Goal: Task Accomplishment & Management: Use online tool/utility

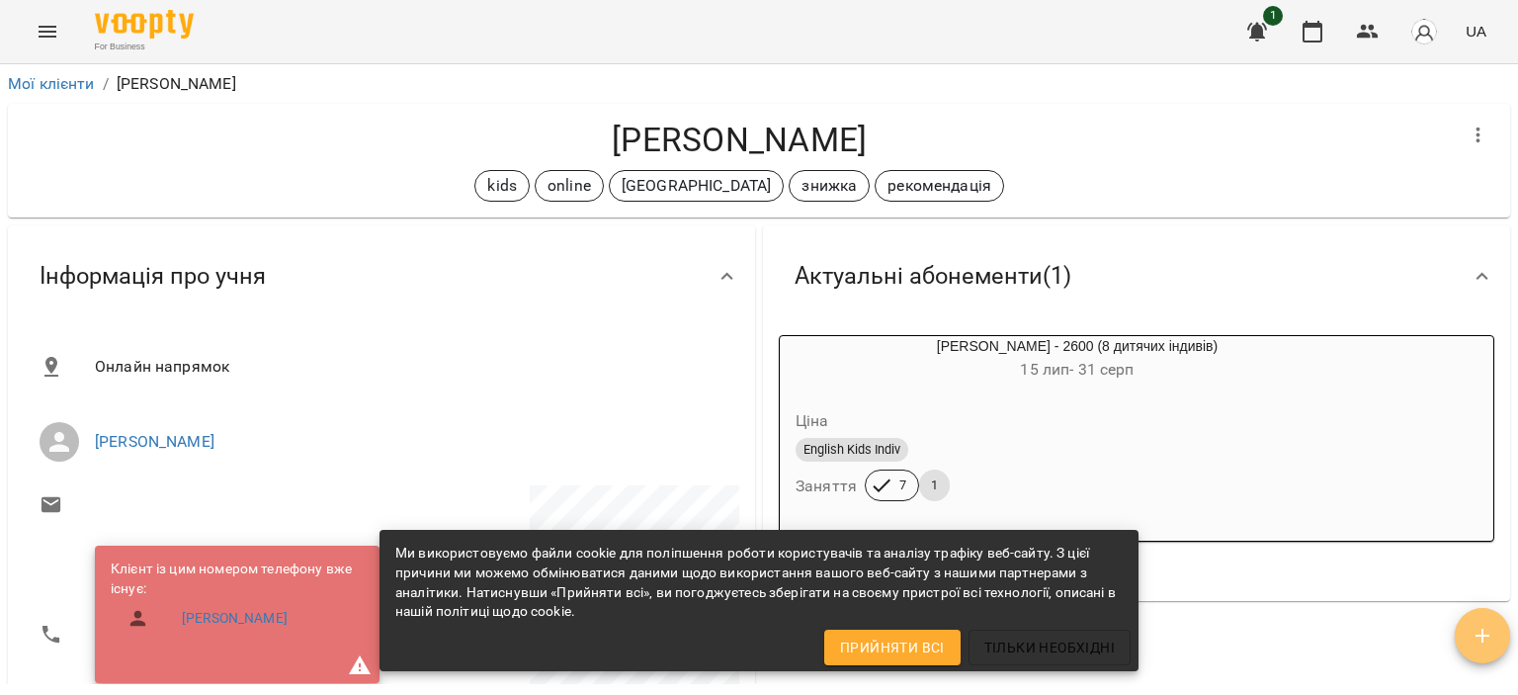
click at [1485, 620] on button "button" at bounding box center [1482, 635] width 55 height 55
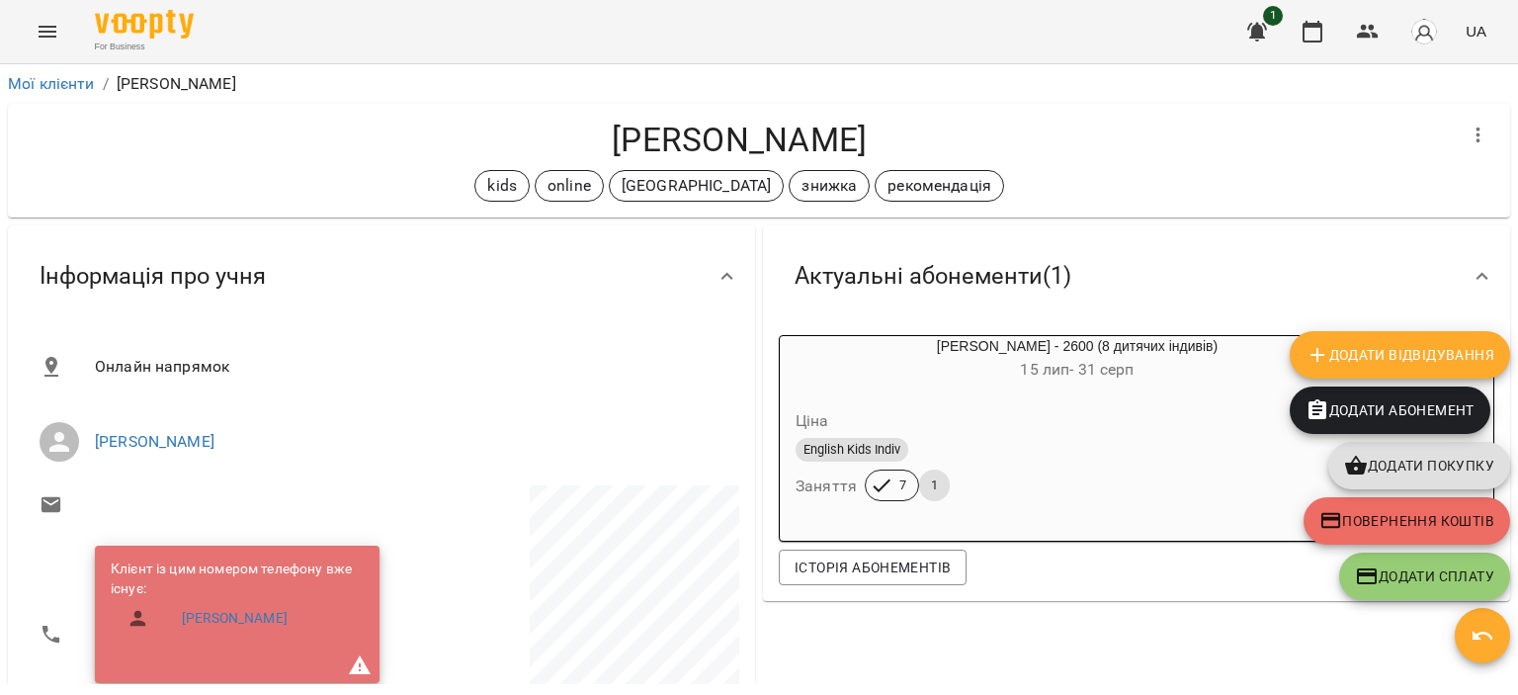
click at [1373, 345] on span "Додати Відвідування" at bounding box center [1400, 355] width 189 height 24
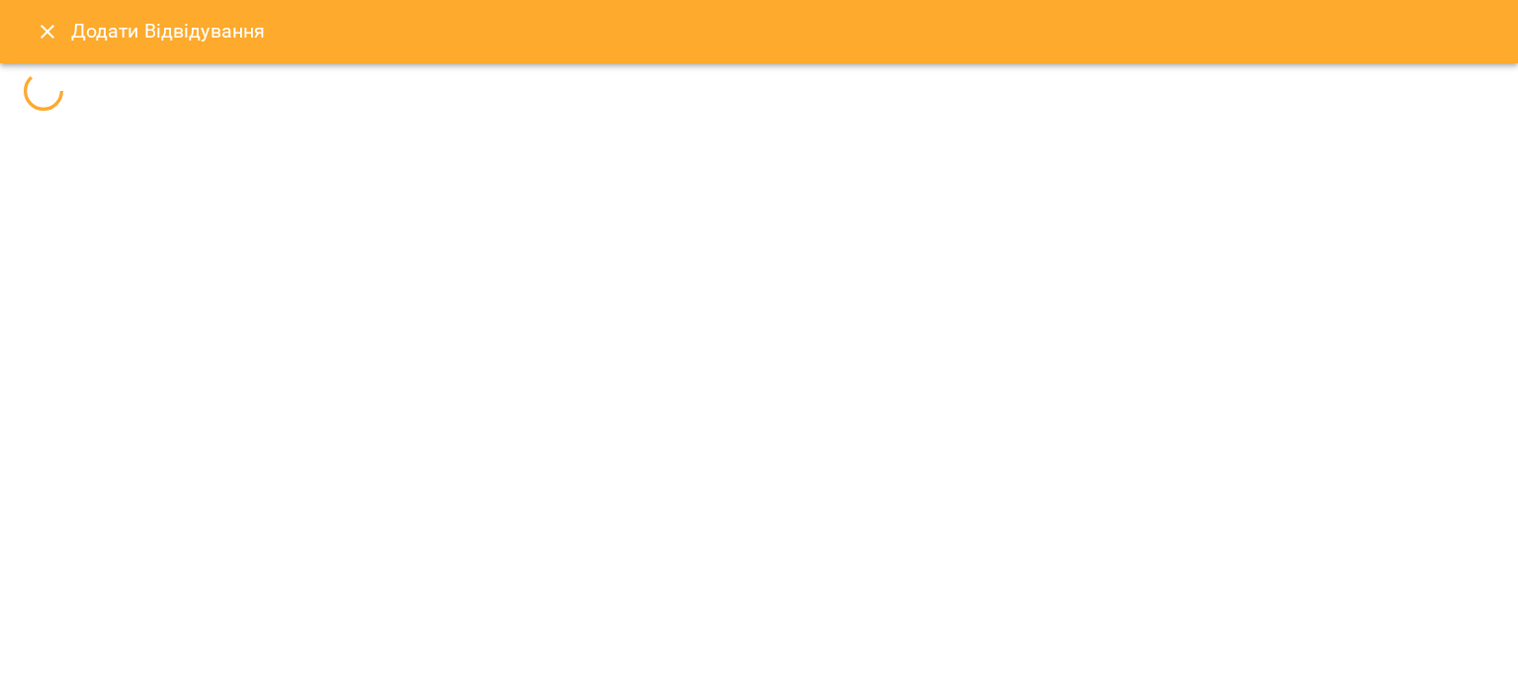
select select
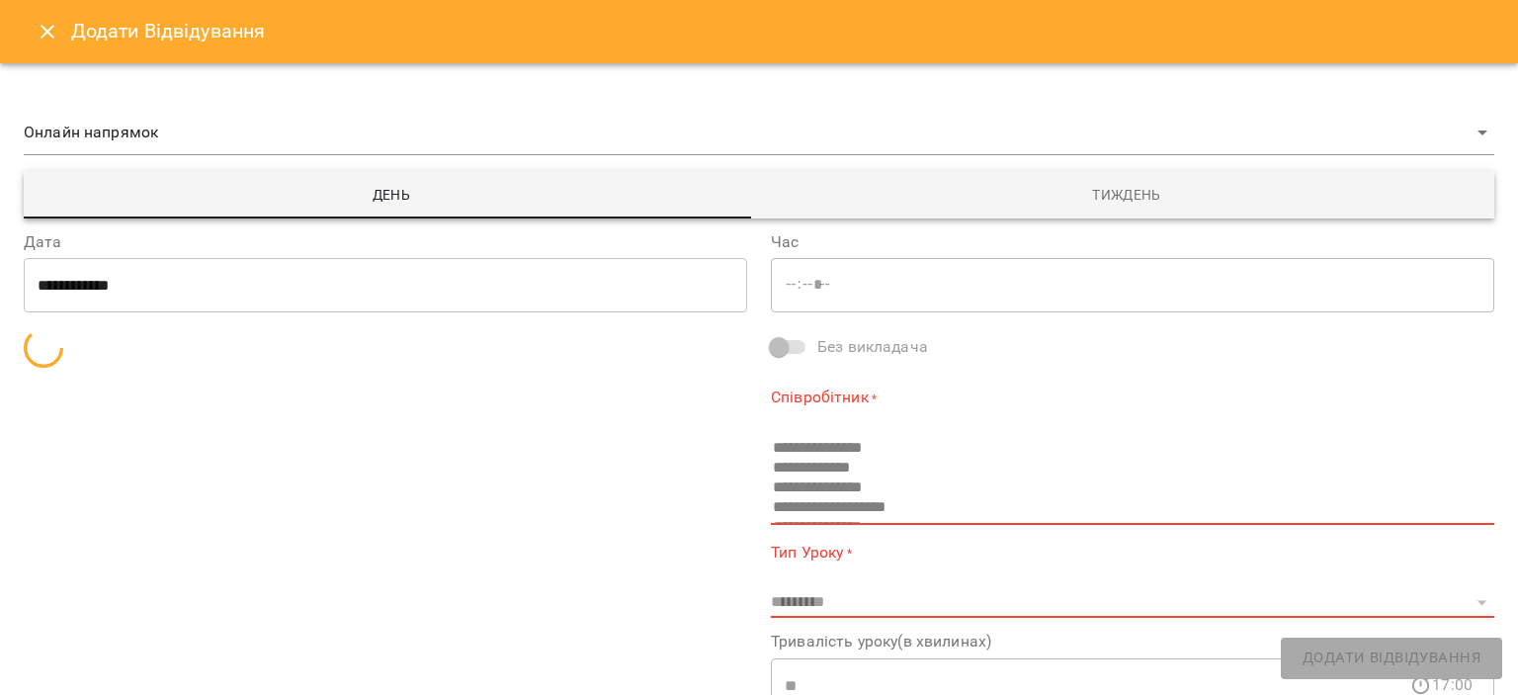
type input "*****"
select select "**********"
type input "**********"
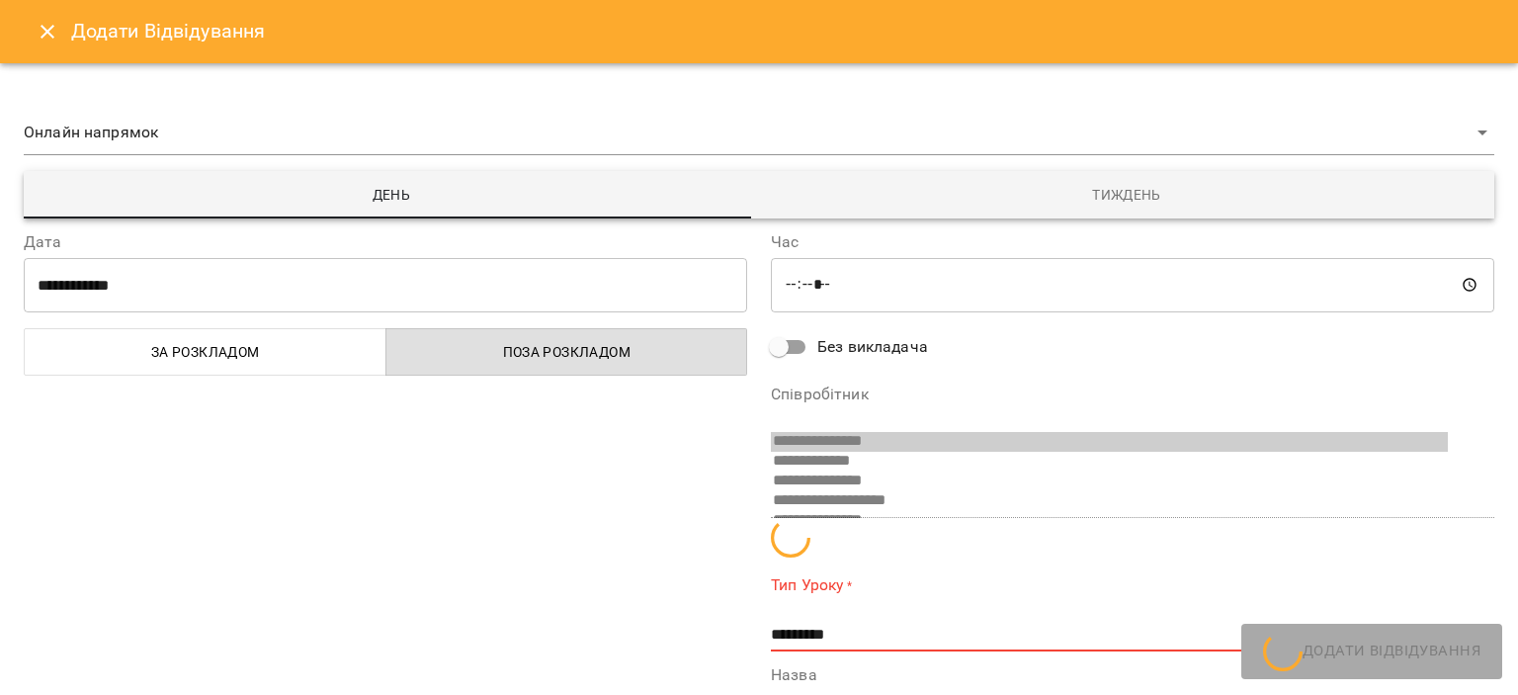
scroll to position [13, 0]
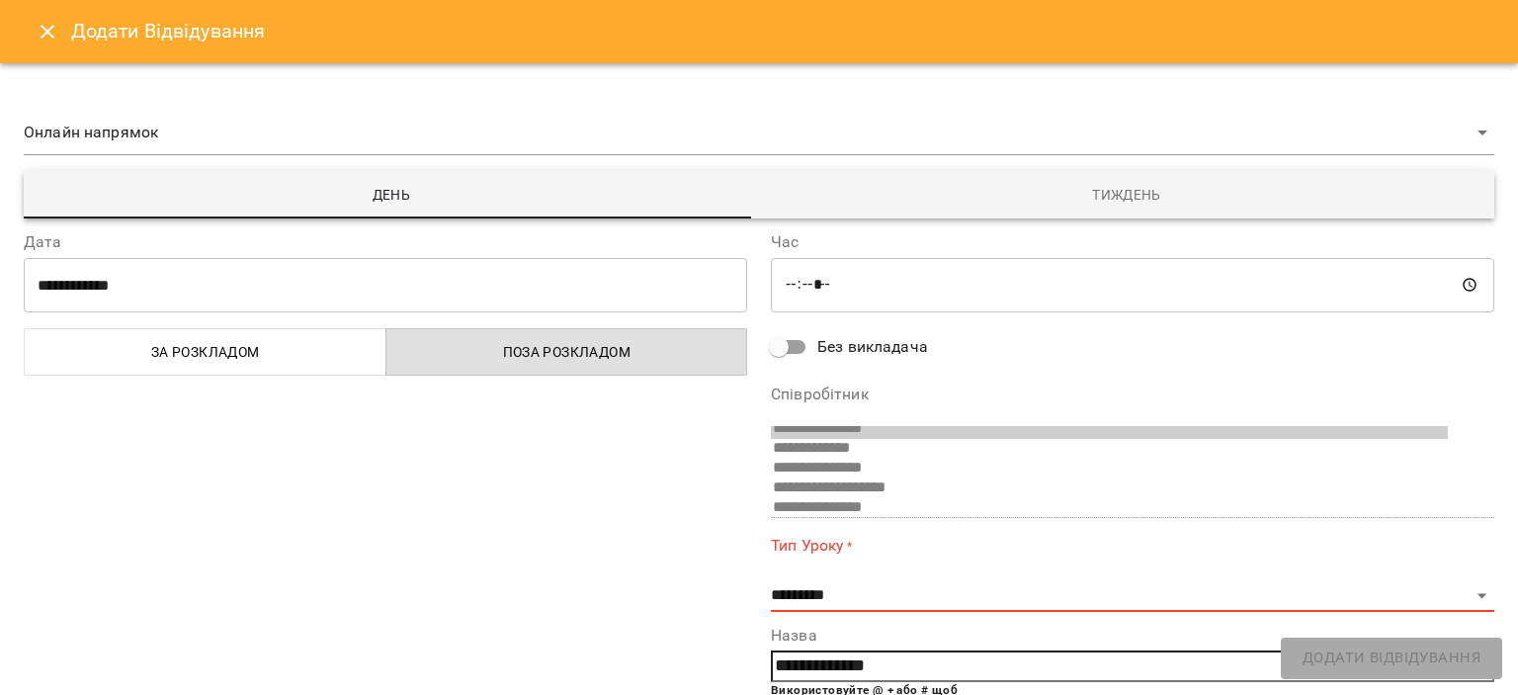
click at [1000, 200] on span "Тиждень" at bounding box center [1127, 195] width 712 height 24
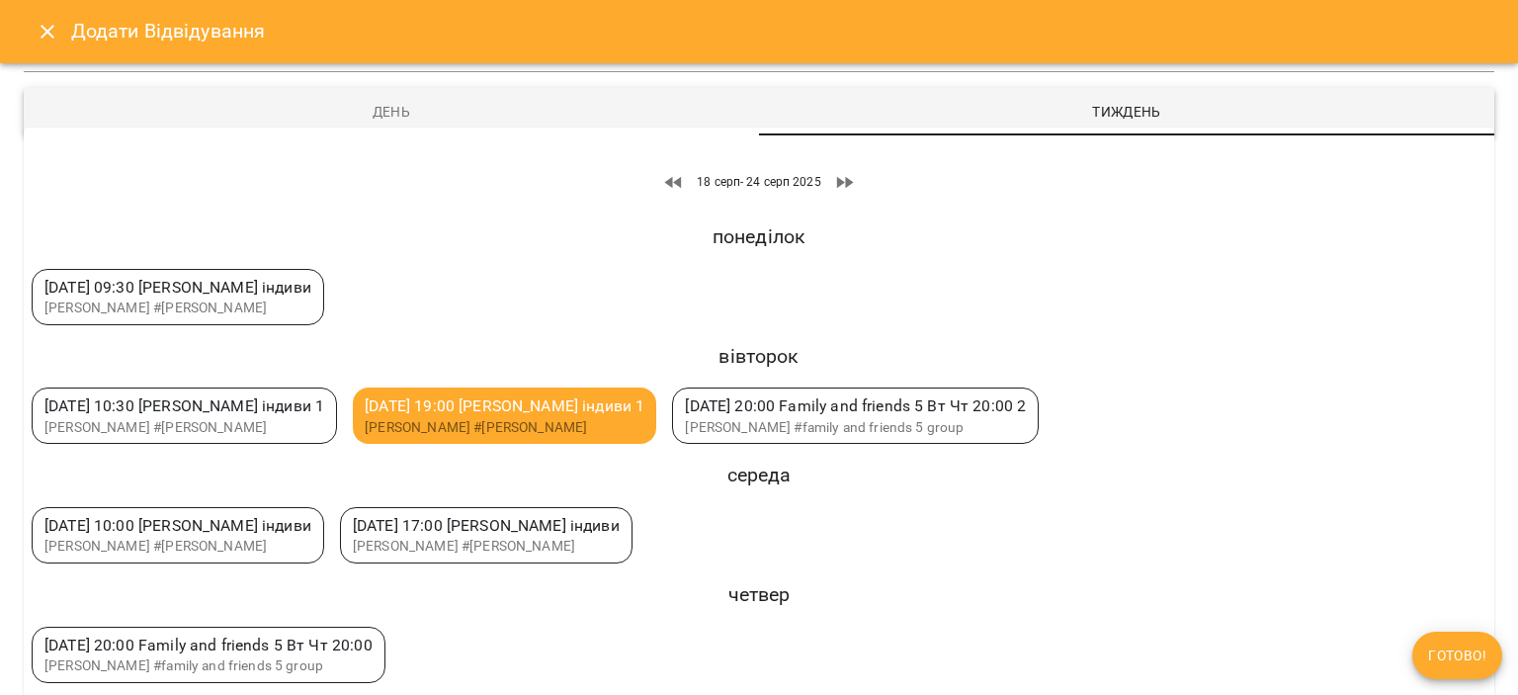
scroll to position [84, 0]
click at [449, 554] on span "[DATE] 17:00 [PERSON_NAME] індиви [PERSON_NAME] #[PERSON_NAME]" at bounding box center [486, 534] width 291 height 54
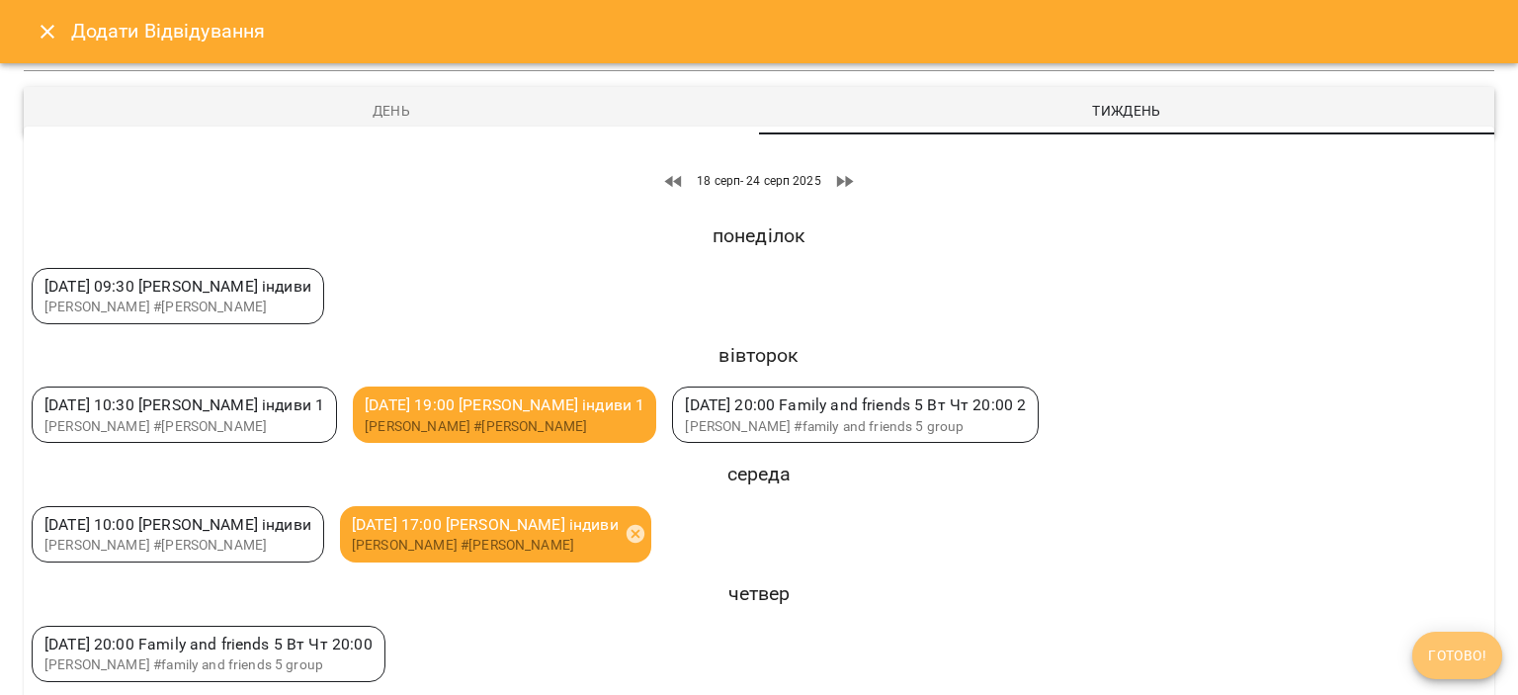
click at [1437, 637] on button "Готово!" at bounding box center [1458, 655] width 90 height 47
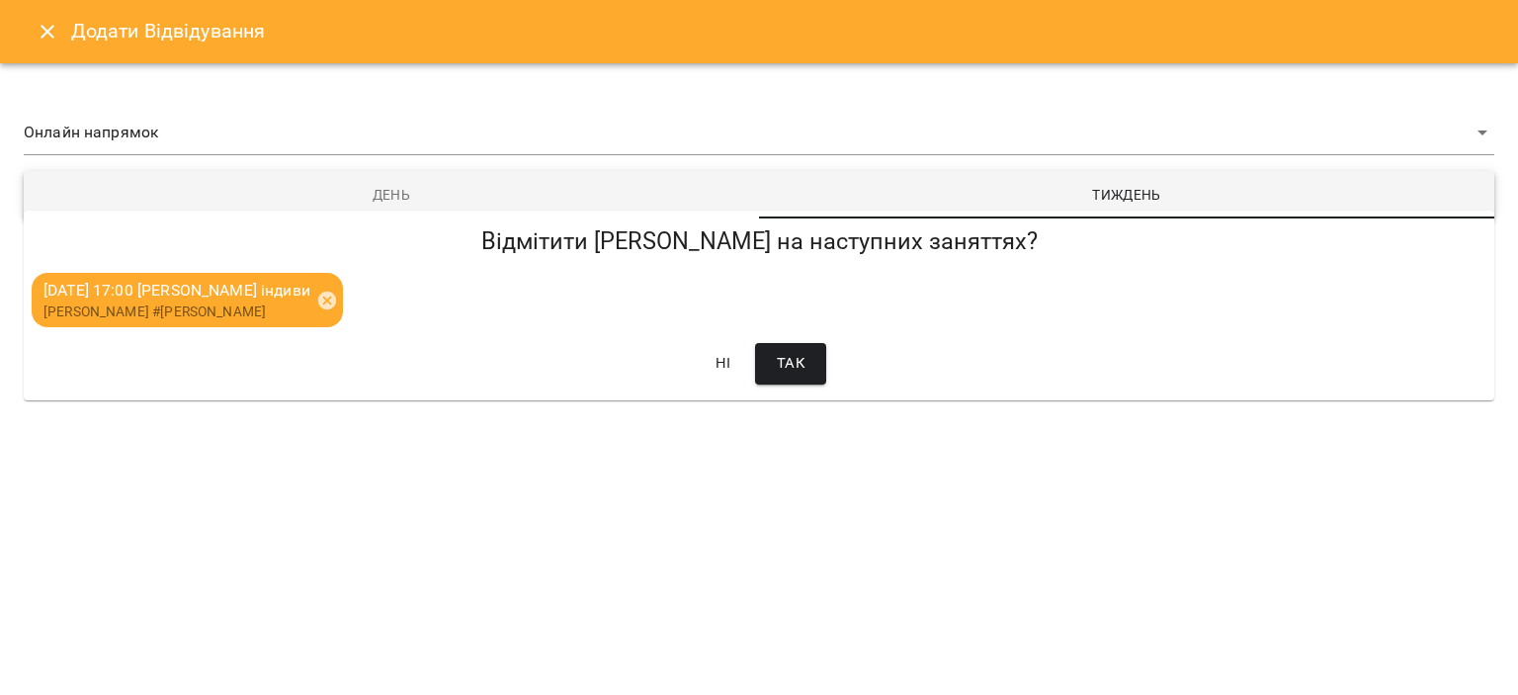
click at [825, 369] on button "Так" at bounding box center [790, 364] width 71 height 42
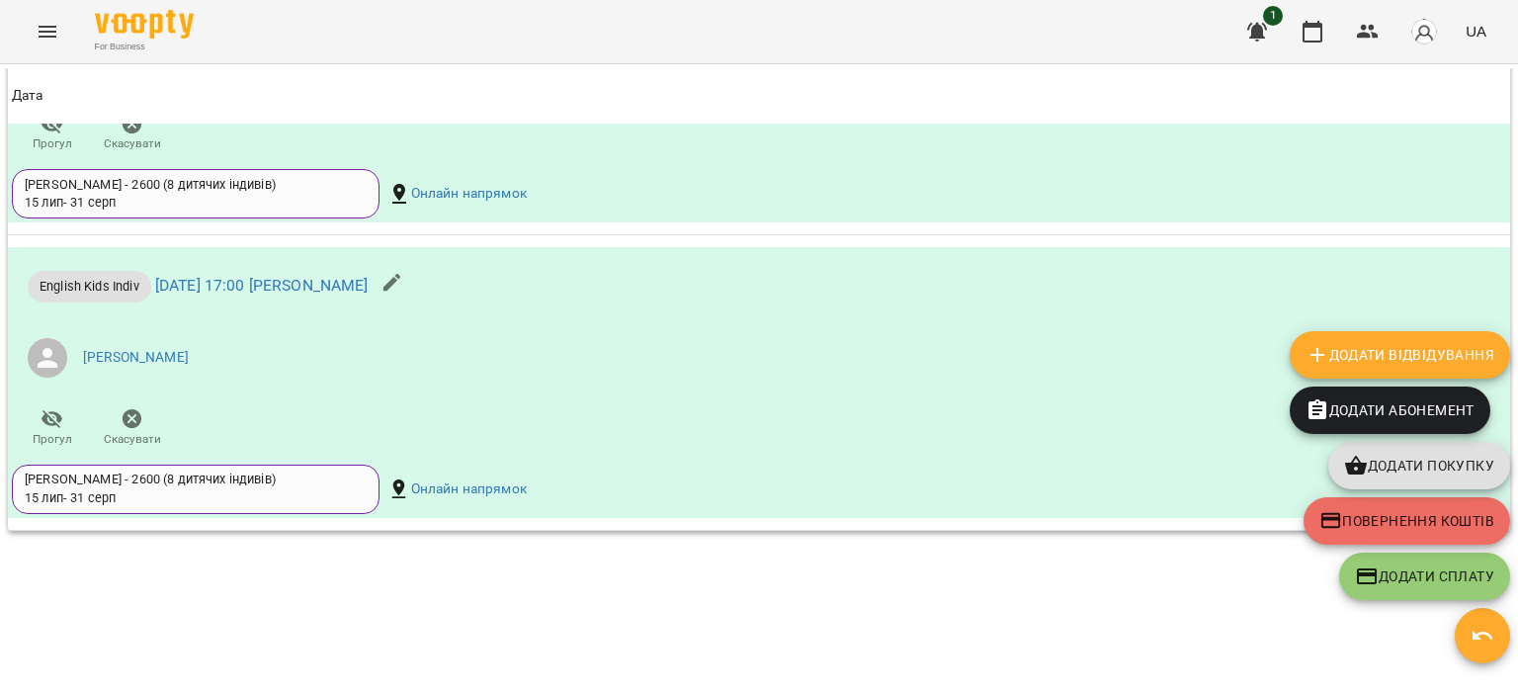
scroll to position [1947, 0]
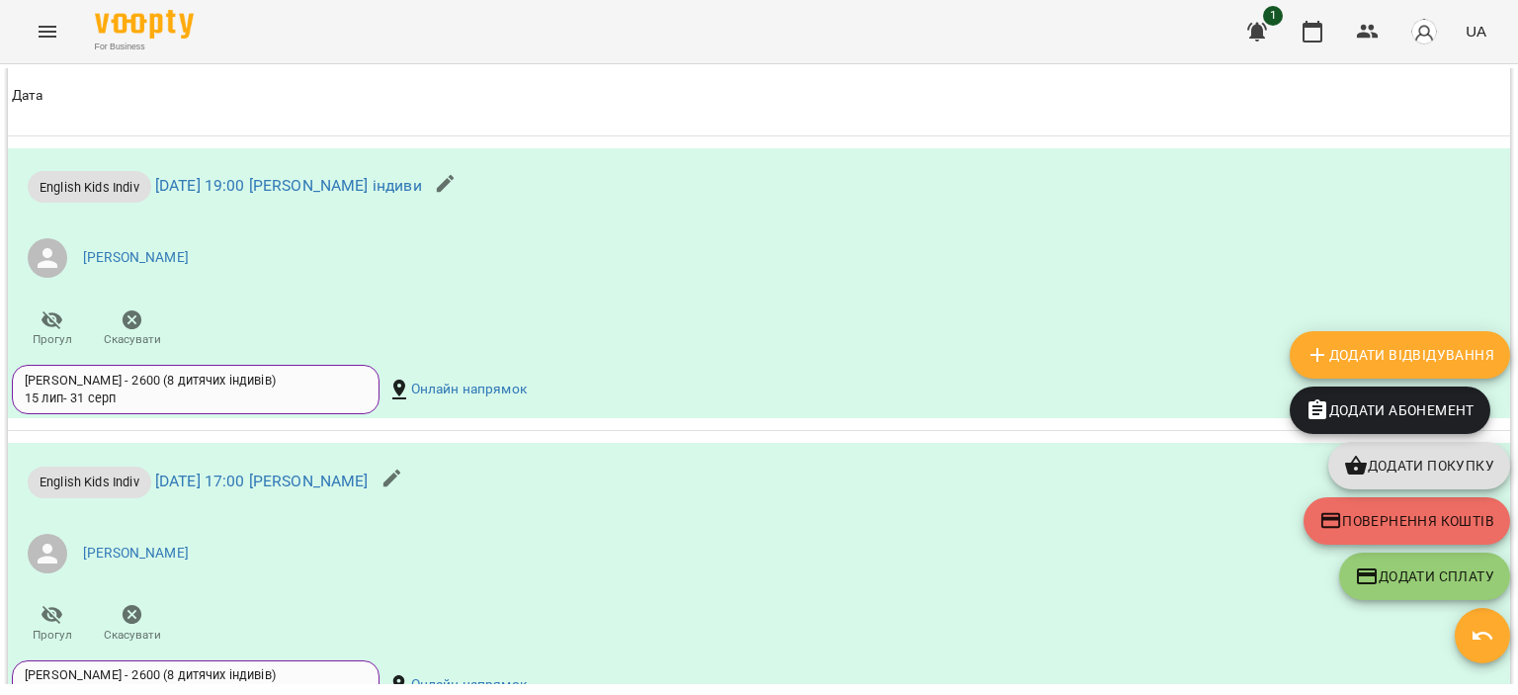
click at [1258, 31] on icon "button" at bounding box center [1258, 32] width 20 height 19
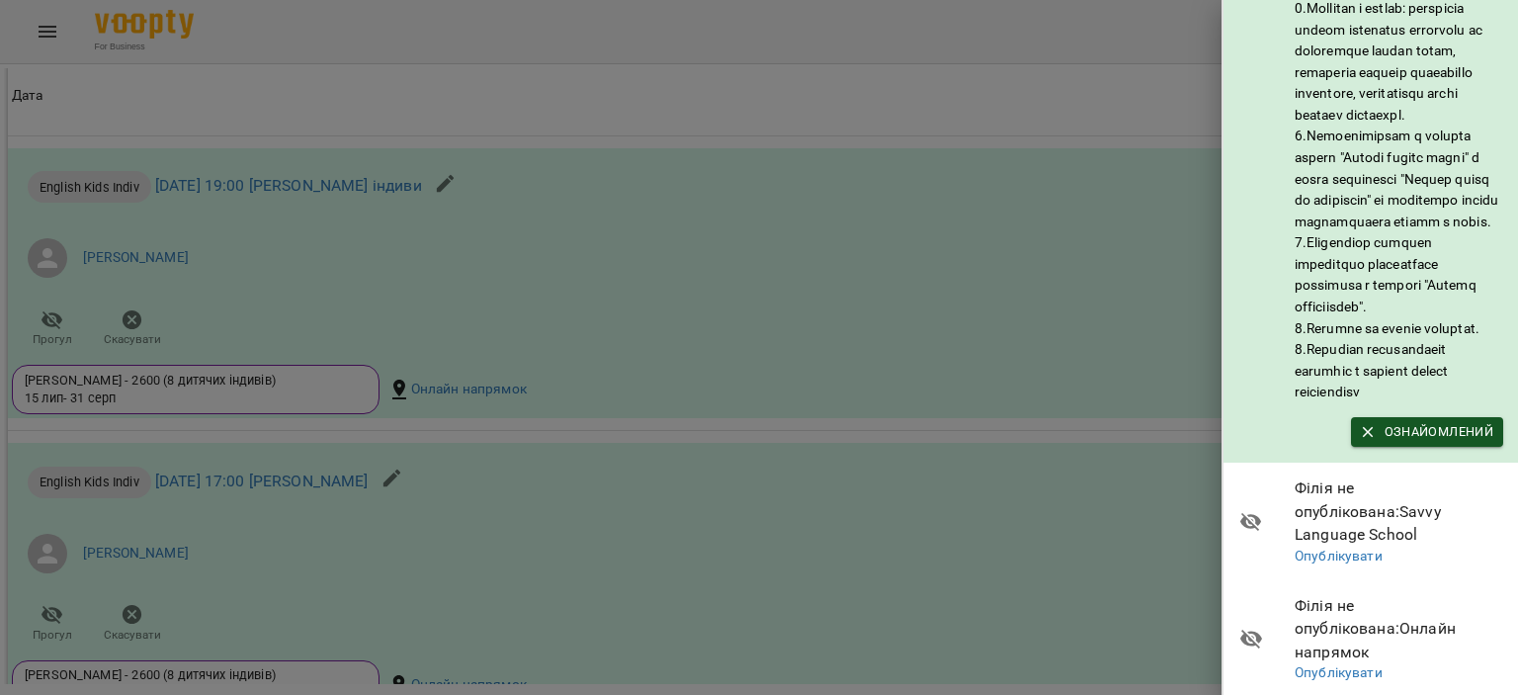
scroll to position [362, 0]
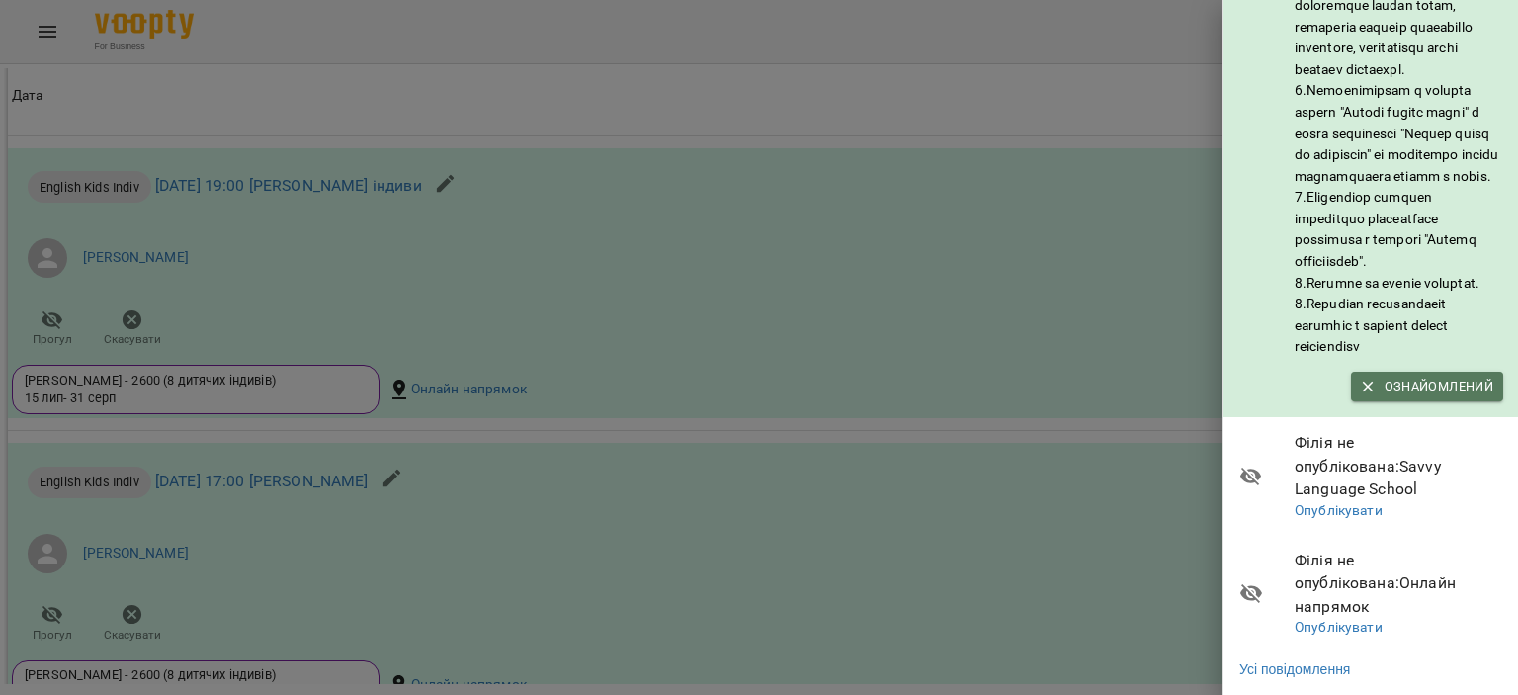
click at [1438, 397] on span "Ознайомлений" at bounding box center [1427, 387] width 132 height 22
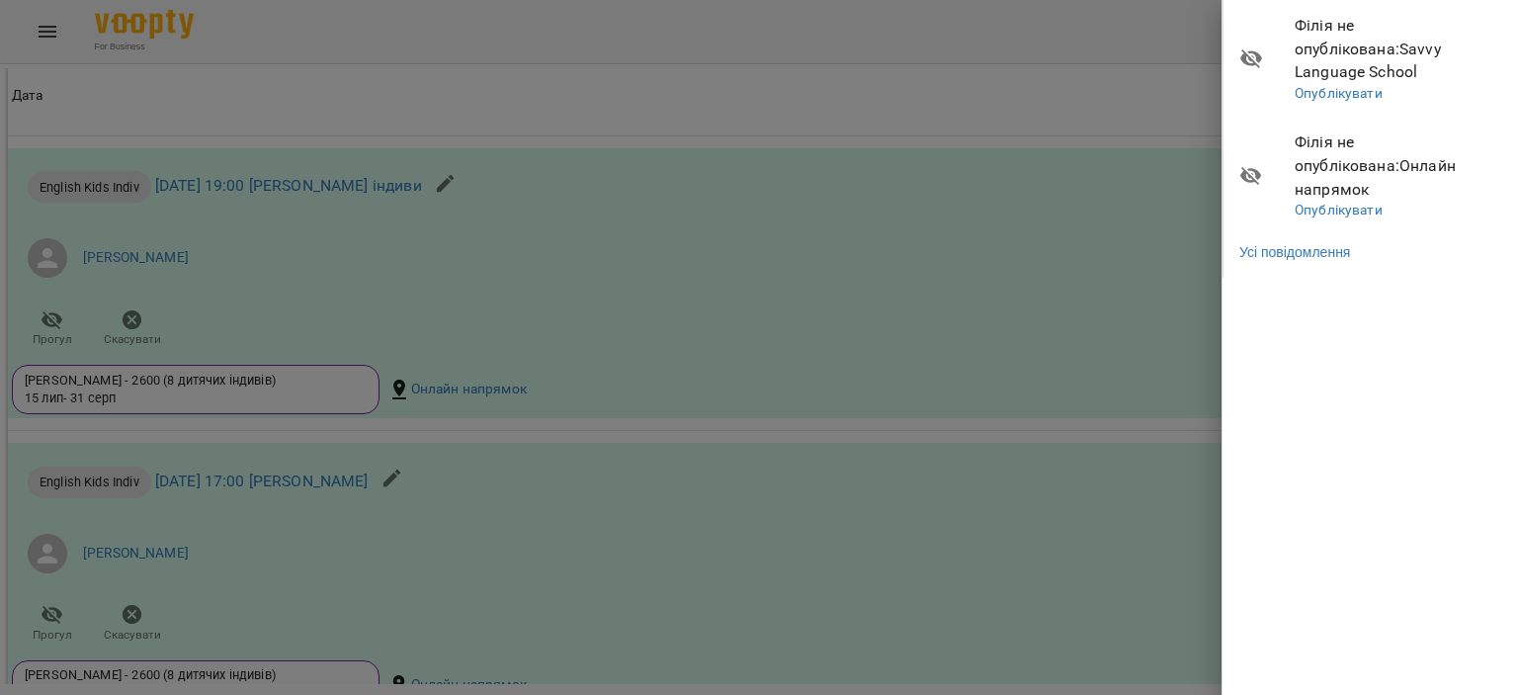
click at [1075, 389] on div at bounding box center [759, 347] width 1518 height 695
